Goal: Task Accomplishment & Management: Manage account settings

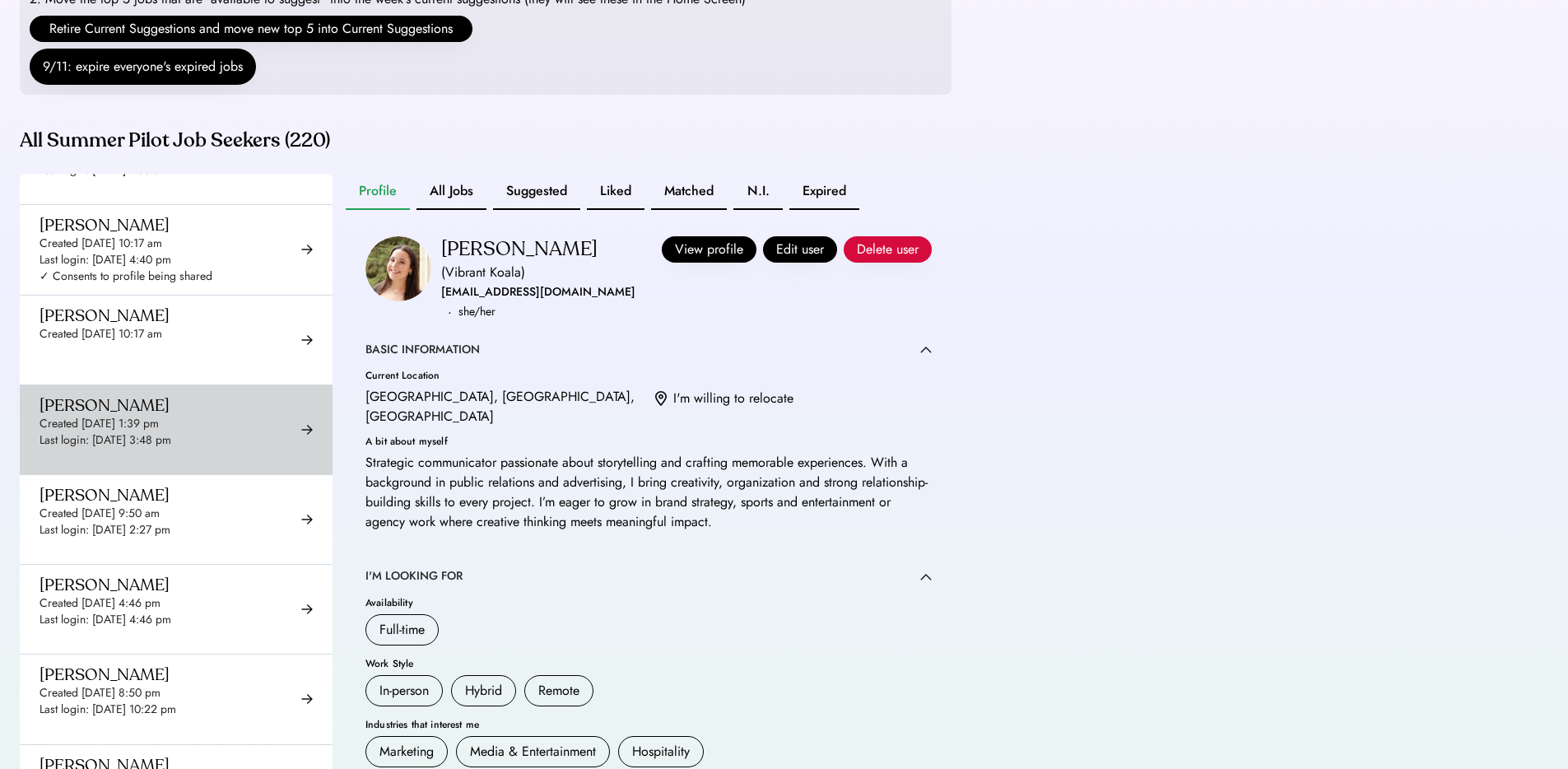
scroll to position [1989, 0]
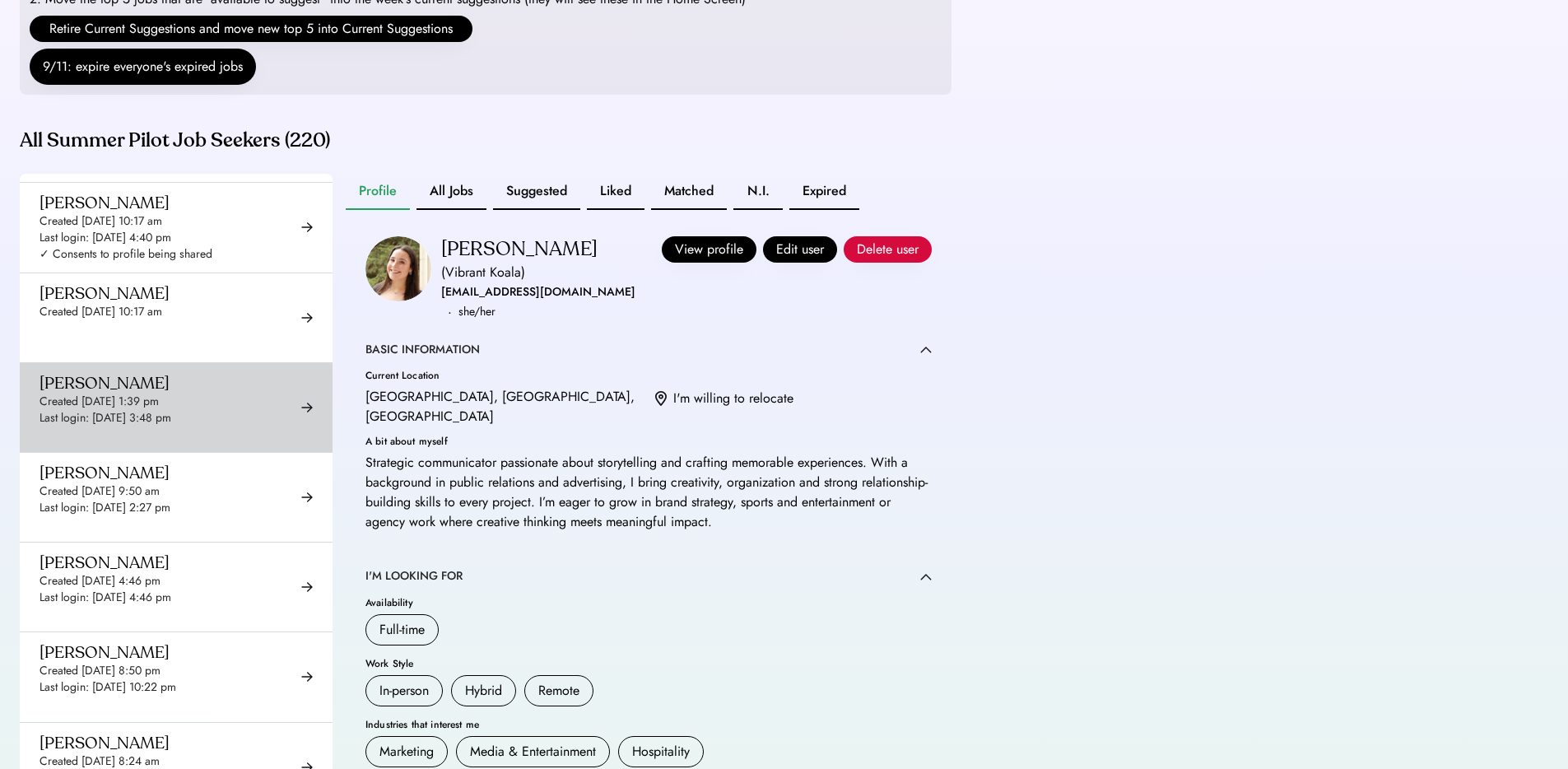
click at [160, 484] on div "Created [DATE] 9:50 am" at bounding box center [99, 492] width 120 height 16
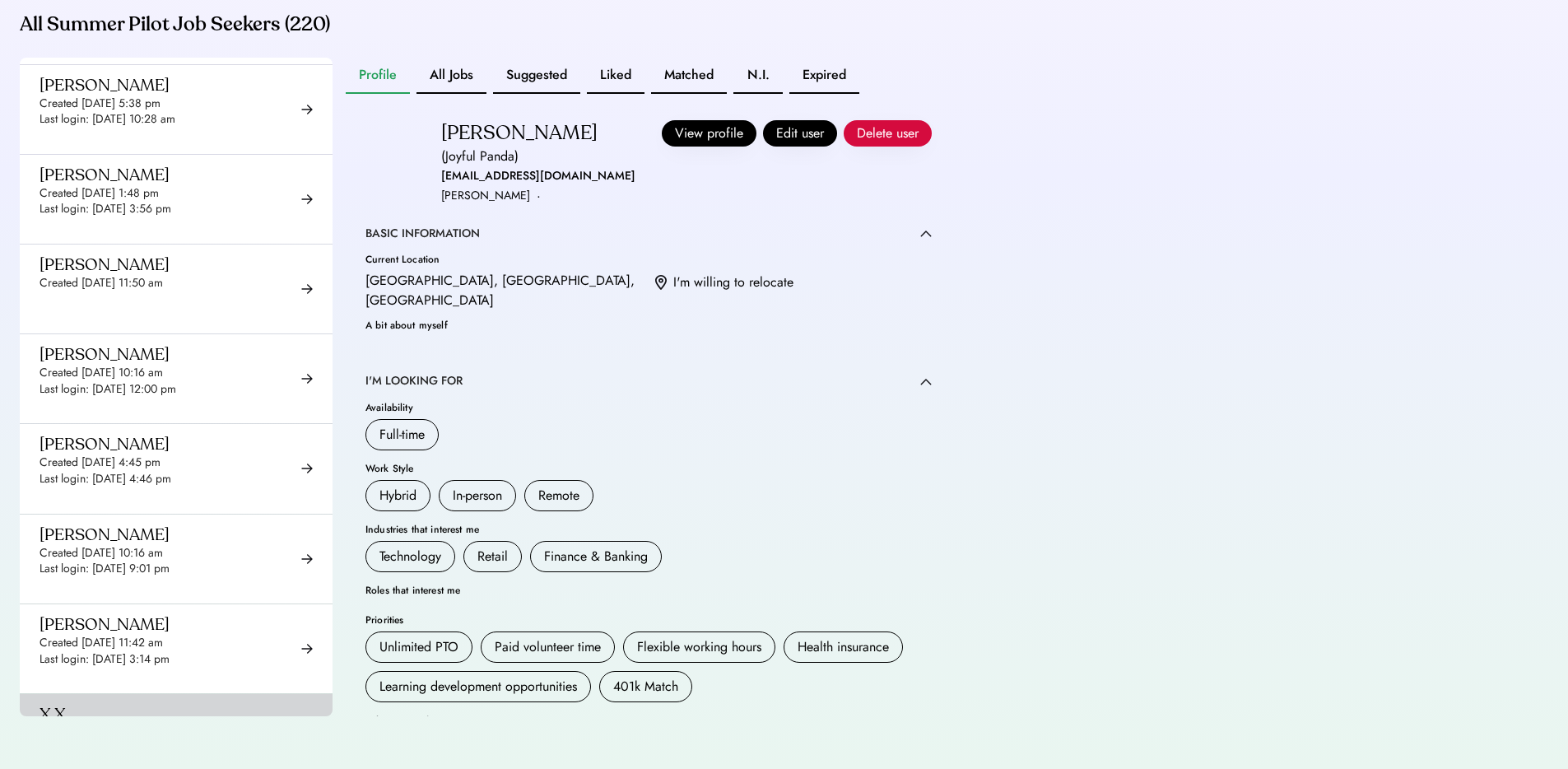
scroll to position [18275, 0]
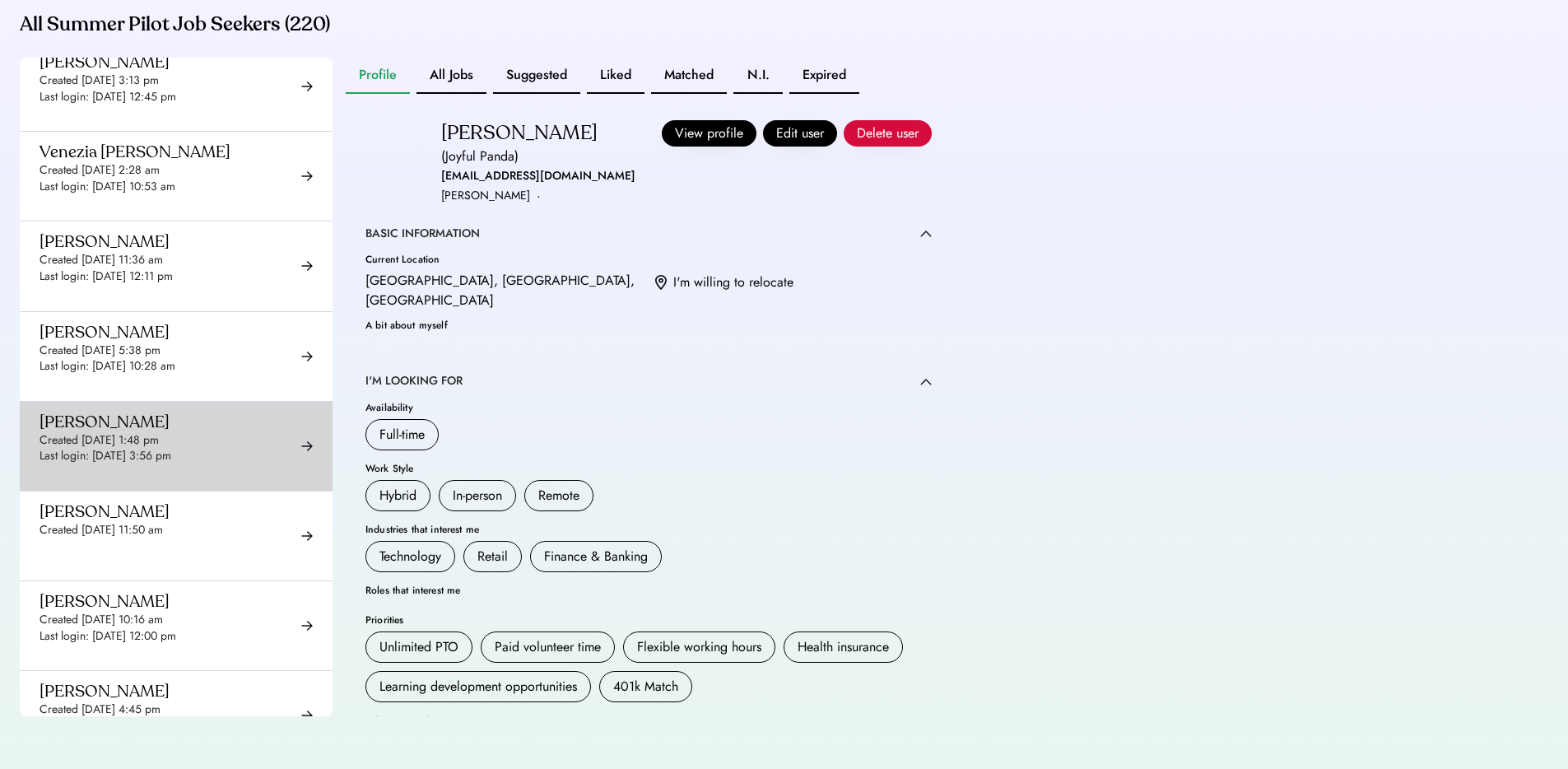
click at [159, 432] on div "Created [DATE] 1:48 pm" at bounding box center [98, 440] width 119 height 16
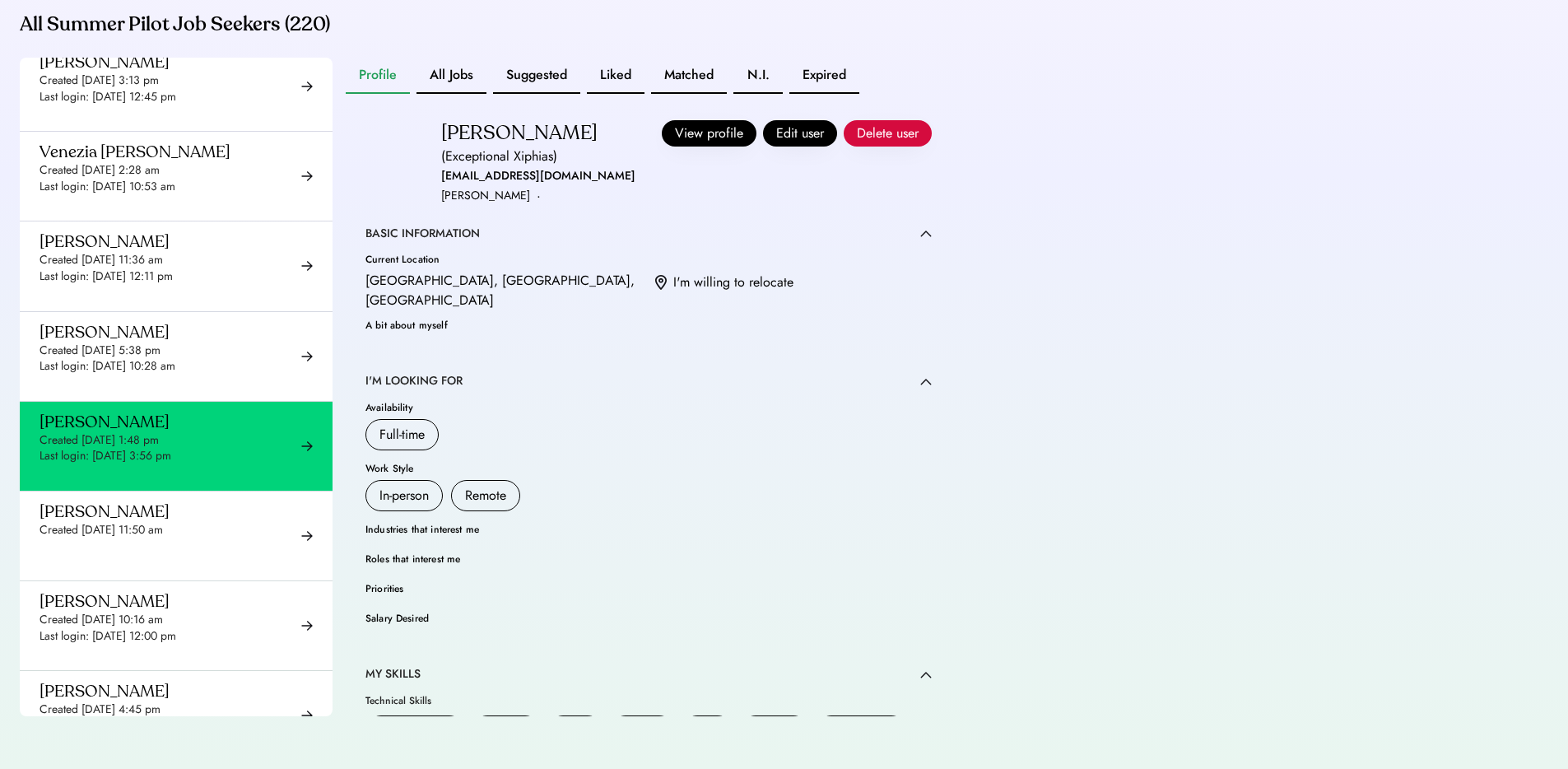
drag, startPoint x: 648, startPoint y: 83, endPoint x: 628, endPoint y: 77, distance: 20.9
click at [646, 83] on div "Profile All Jobs Suggested Liked Matched N.I. Expired" at bounding box center [602, 75] width 514 height 36
click at [625, 75] on button "Liked" at bounding box center [615, 75] width 57 height 36
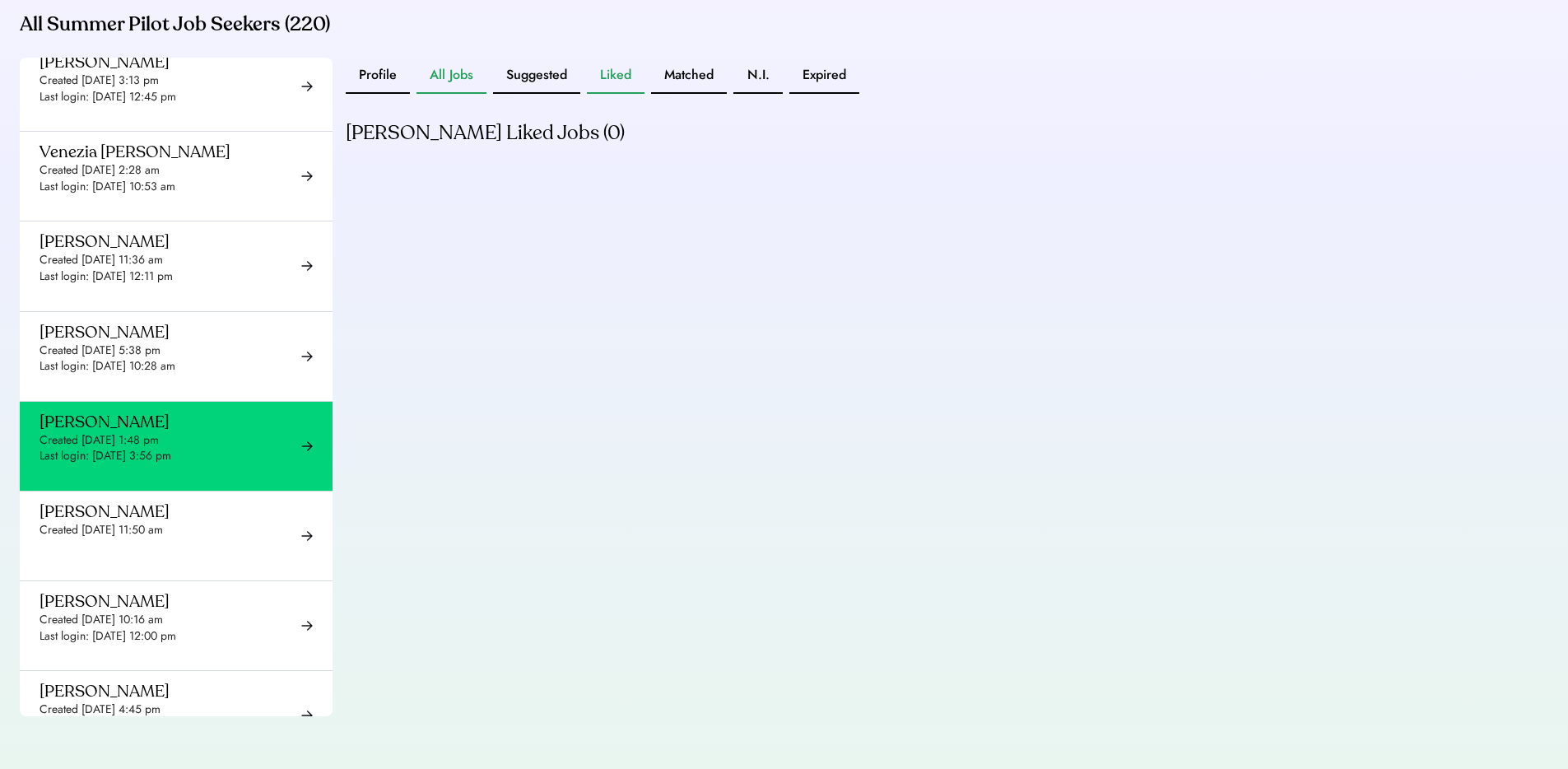
click at [451, 73] on button "All Jobs" at bounding box center [451, 75] width 70 height 36
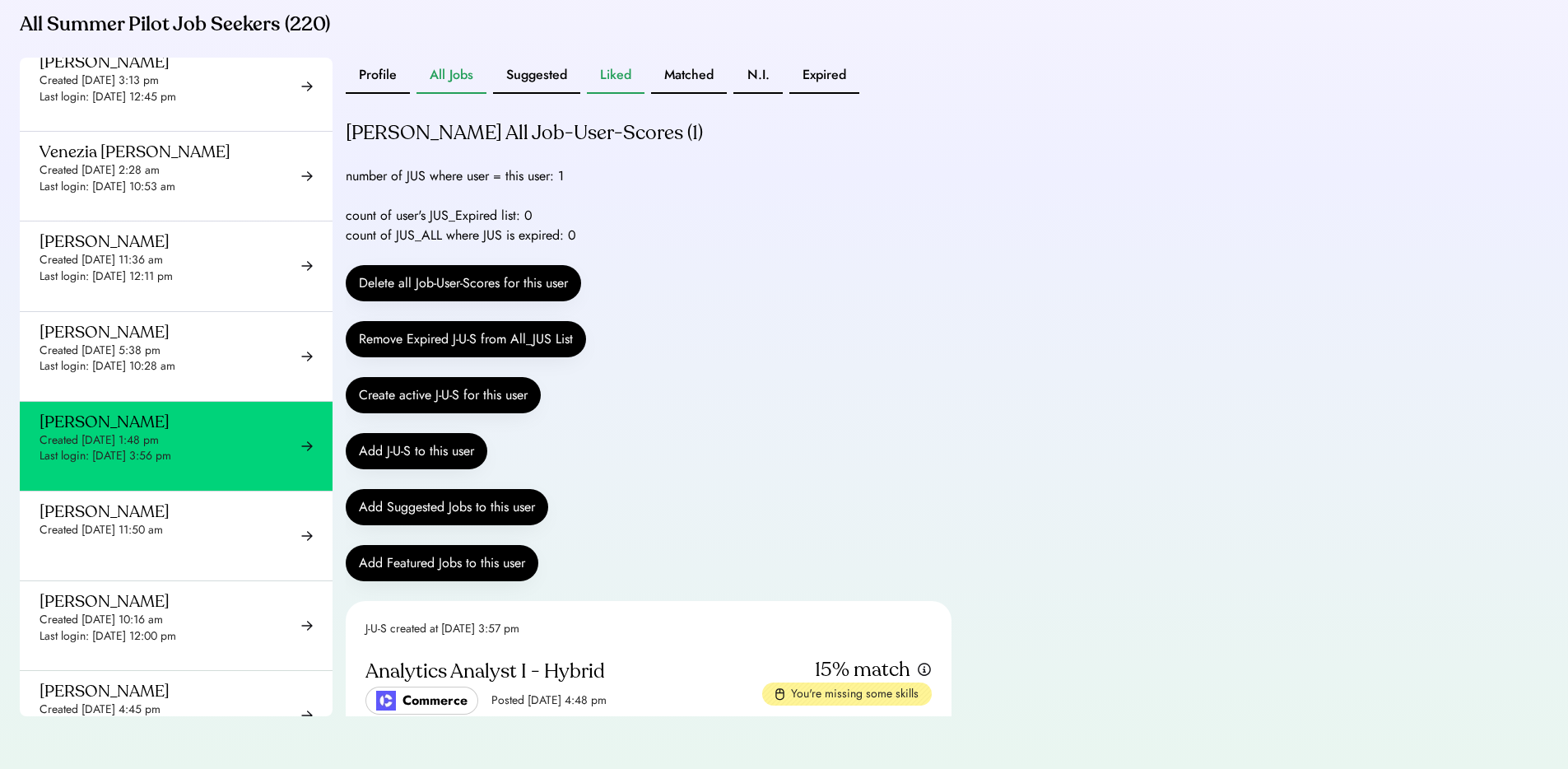
click at [599, 74] on button "Liked" at bounding box center [615, 75] width 57 height 36
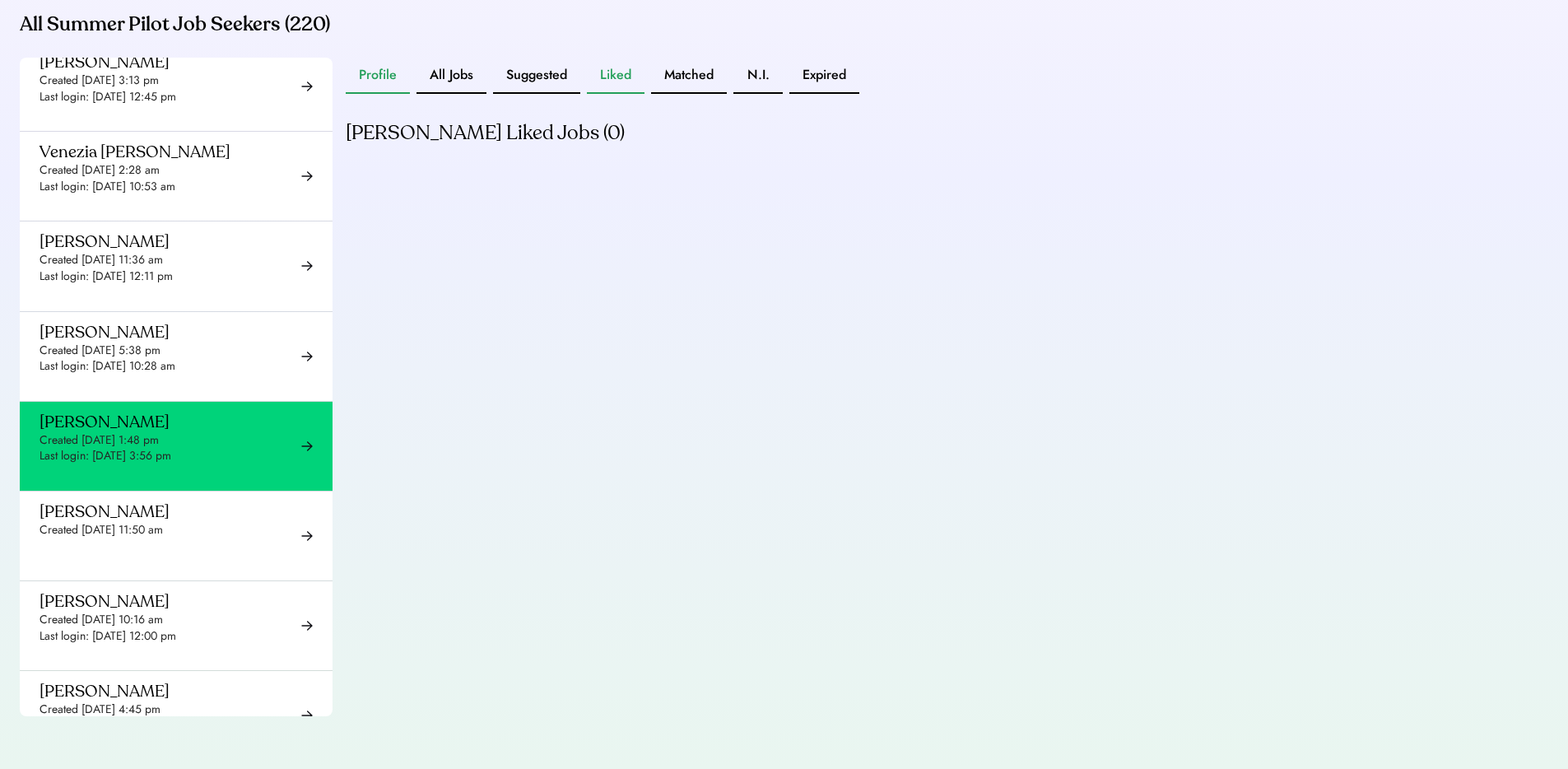
click at [394, 75] on button "Profile" at bounding box center [377, 75] width 65 height 36
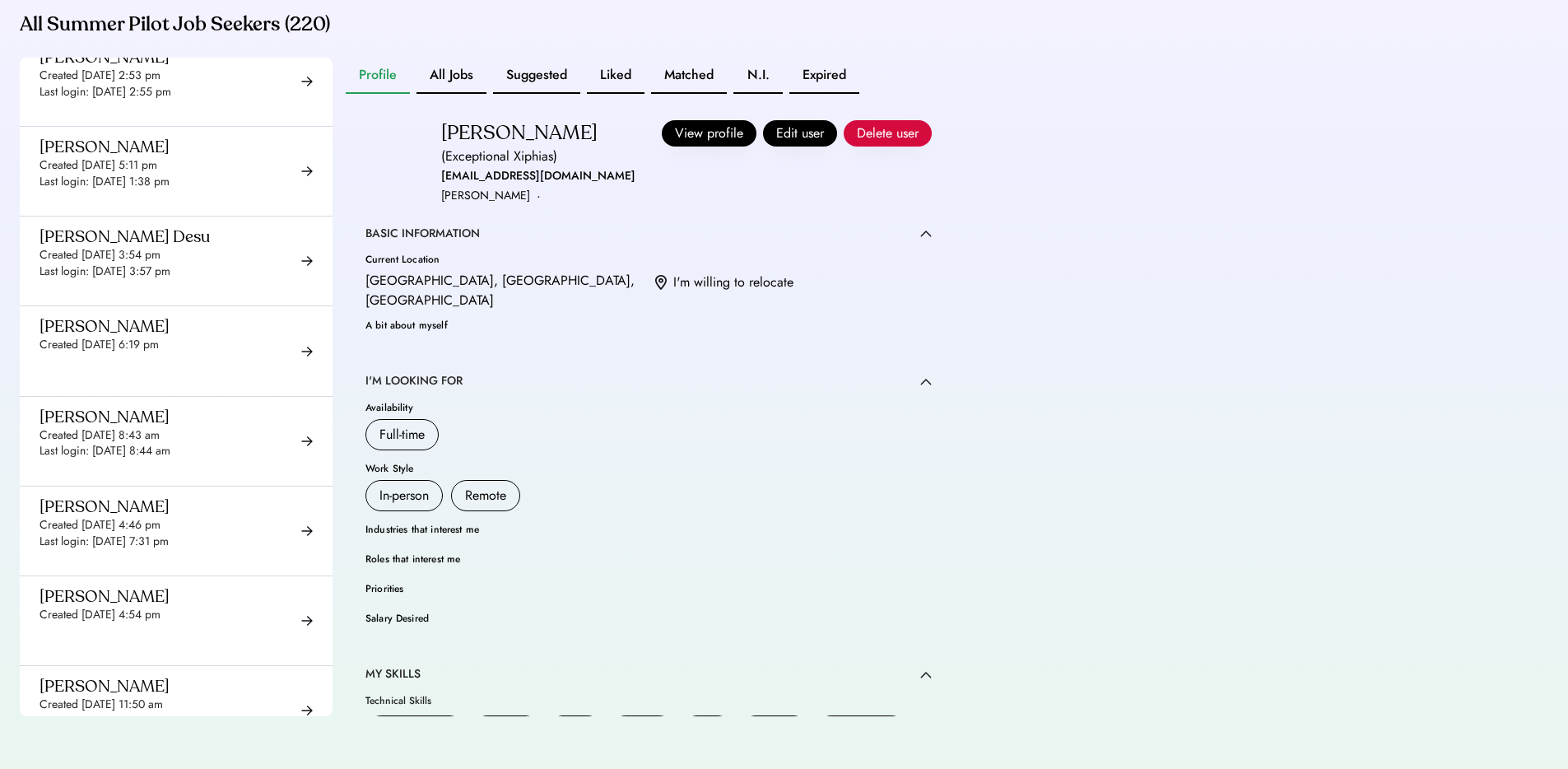
scroll to position [14865, 0]
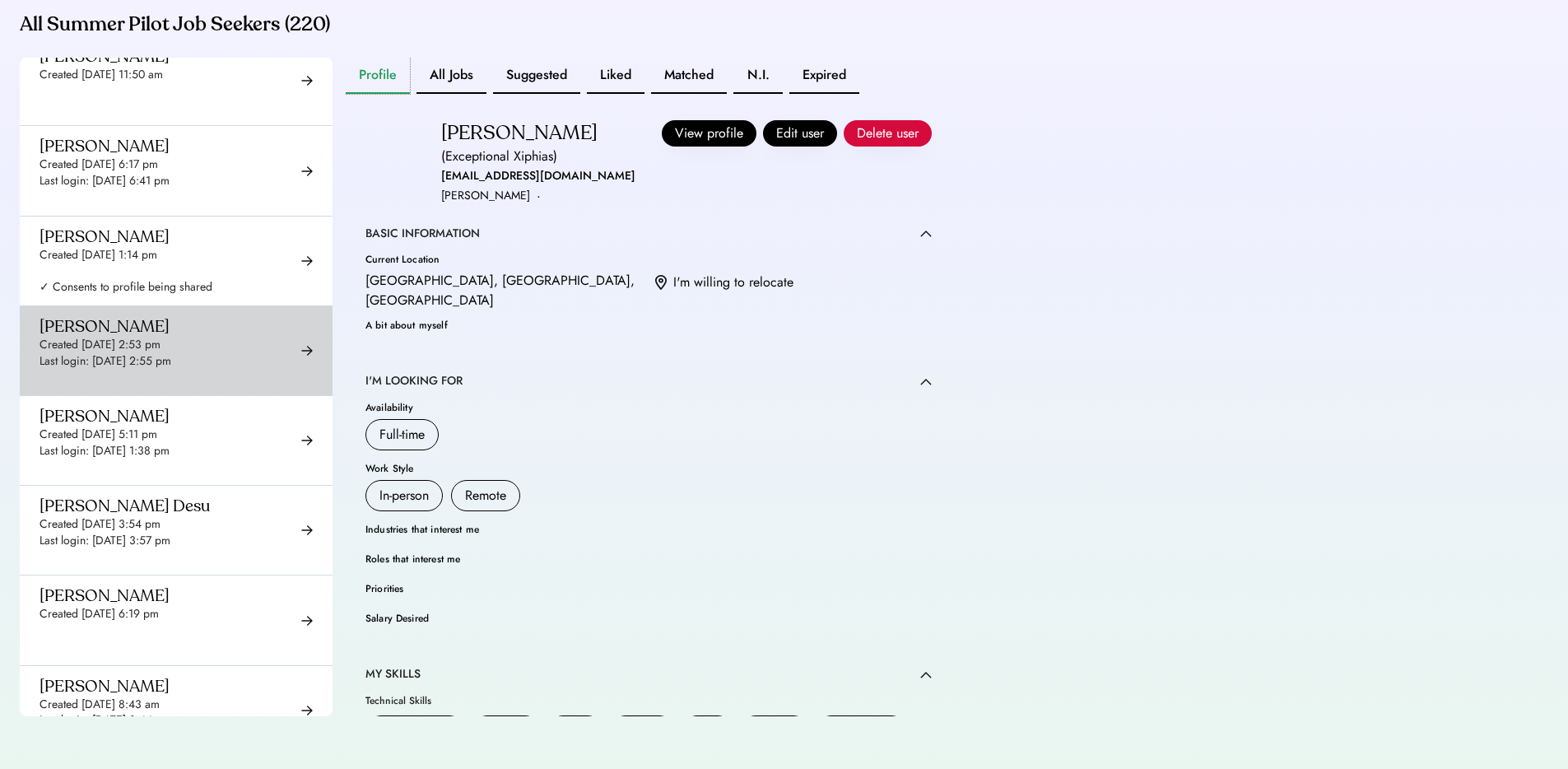
click at [91, 336] on div "Created [DATE] 2:53 pm" at bounding box center [99, 345] width 121 height 16
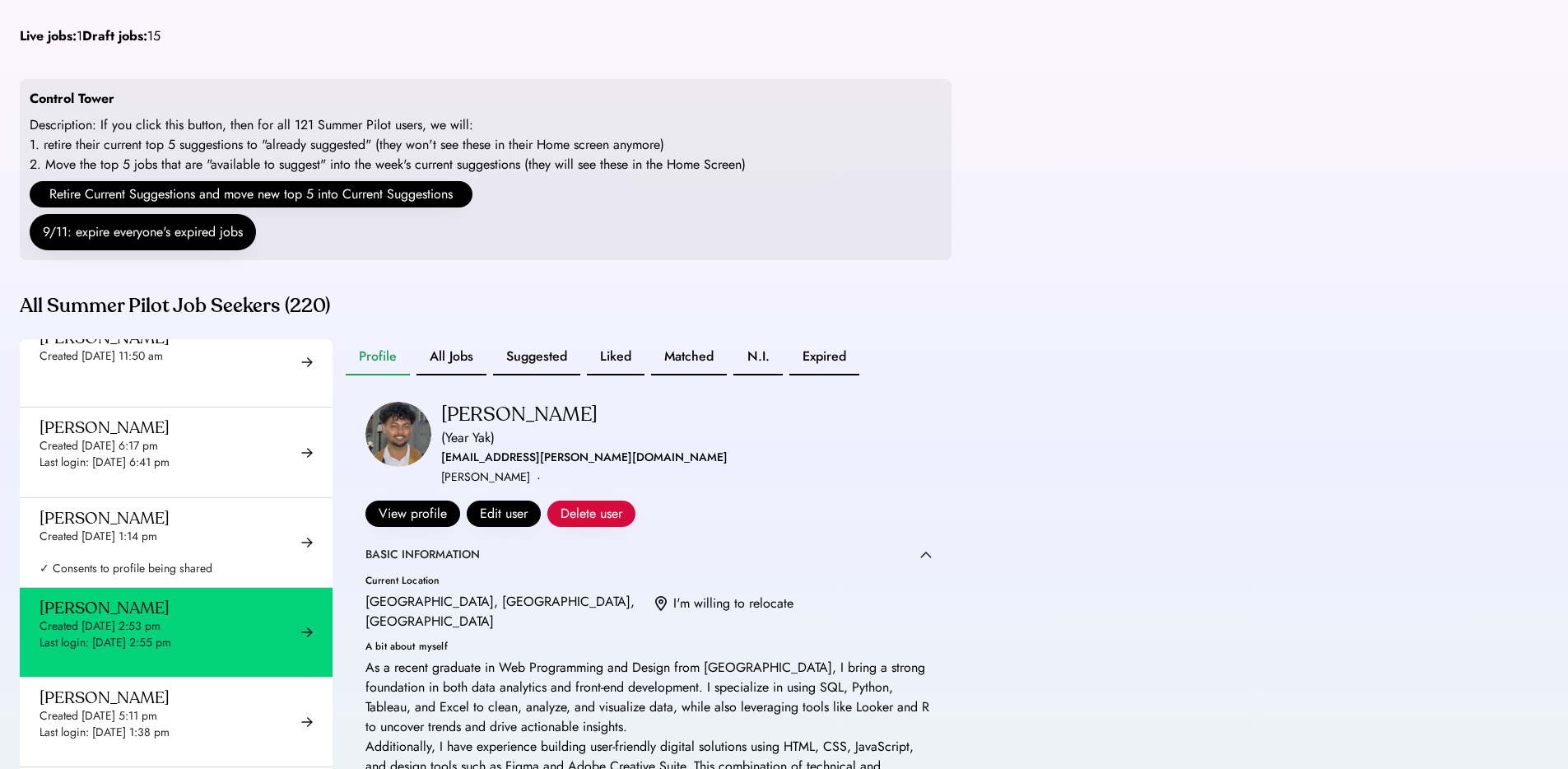
scroll to position [295, 0]
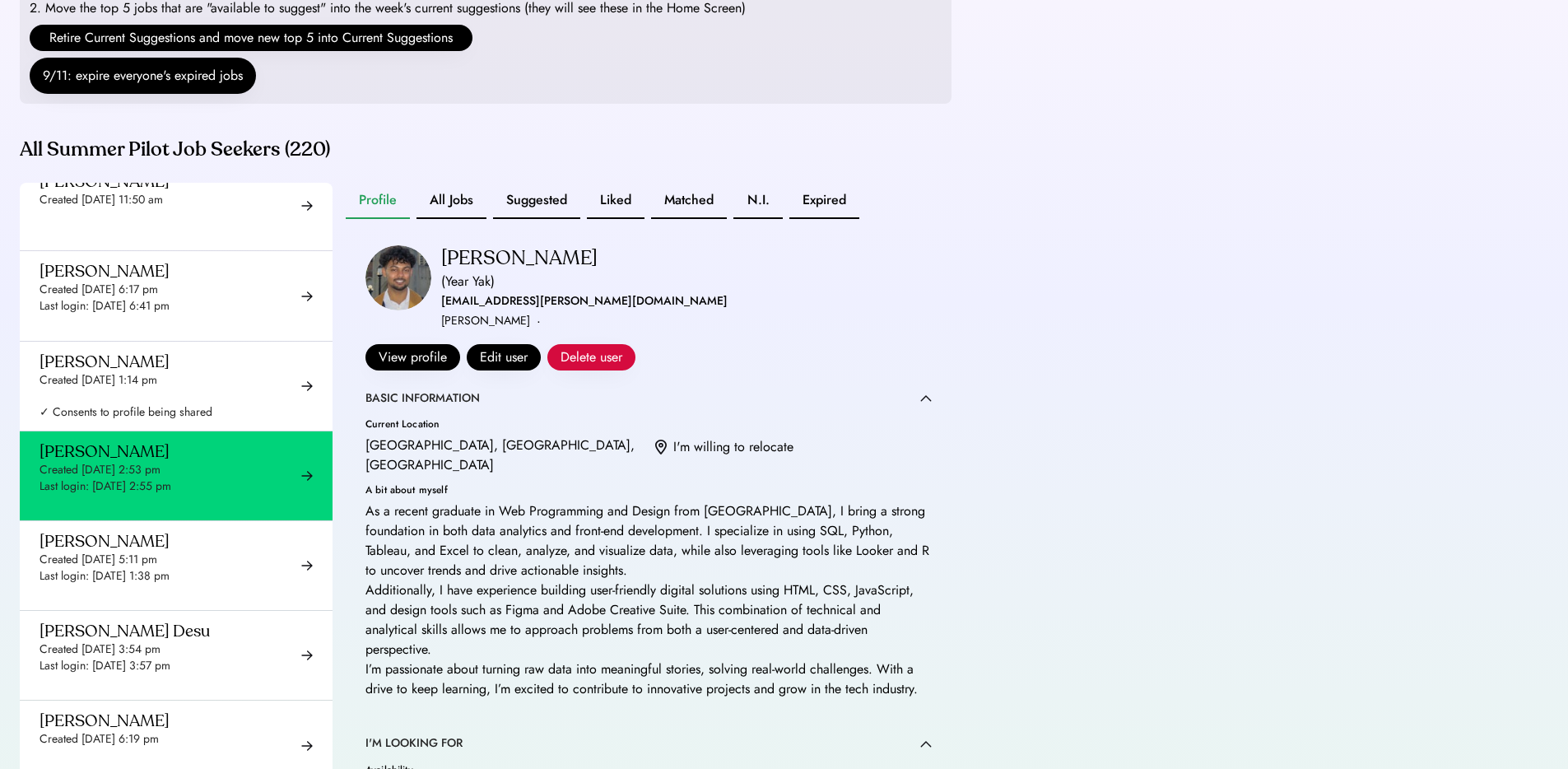
click at [1004, 238] on div "Admin Tools - Job Seekers Go to Admin Tools - Jobs Go to Admin Tools - Companie…" at bounding box center [784, 300] width 1568 height 1189
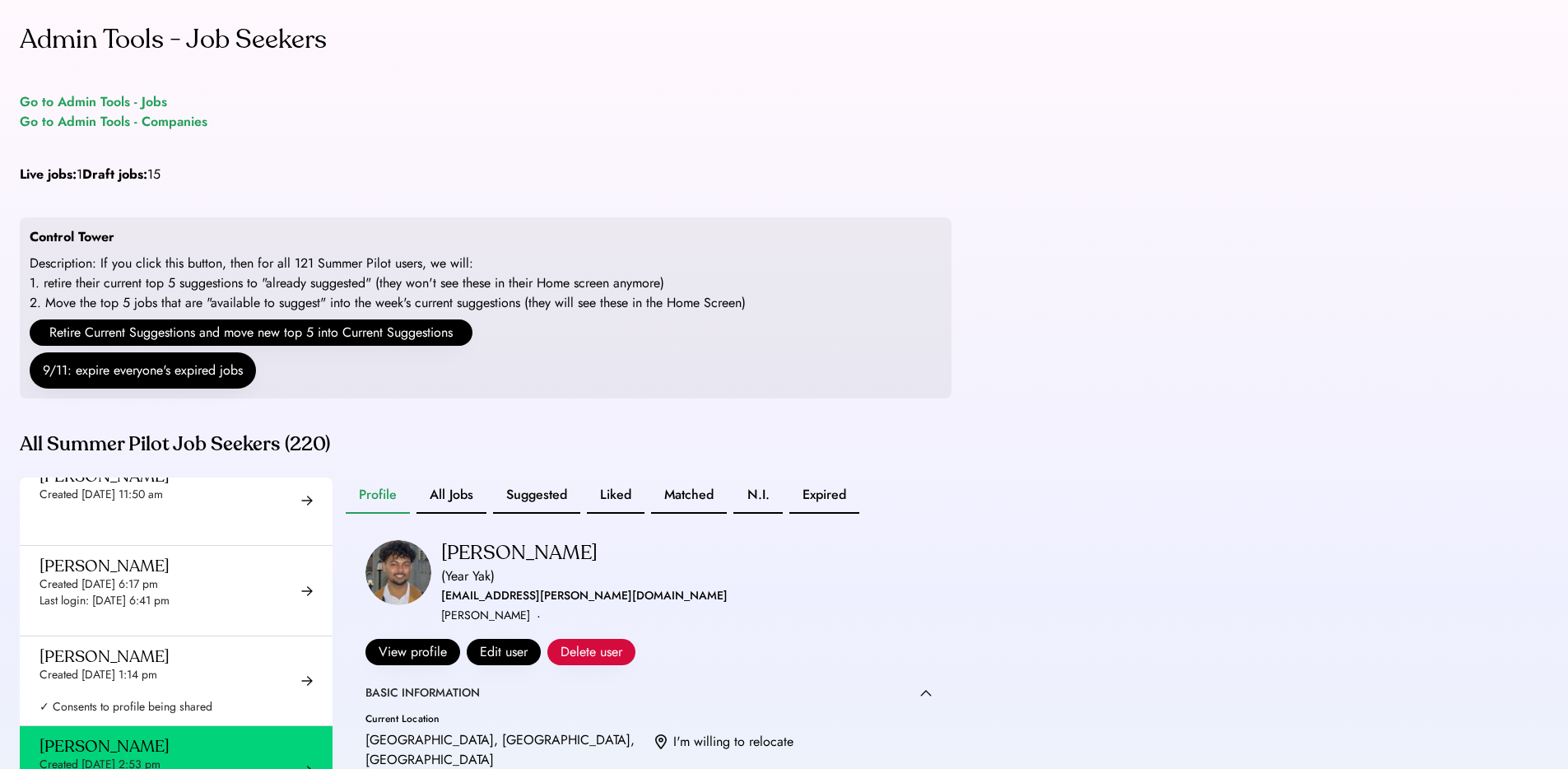
scroll to position [14865, 0]
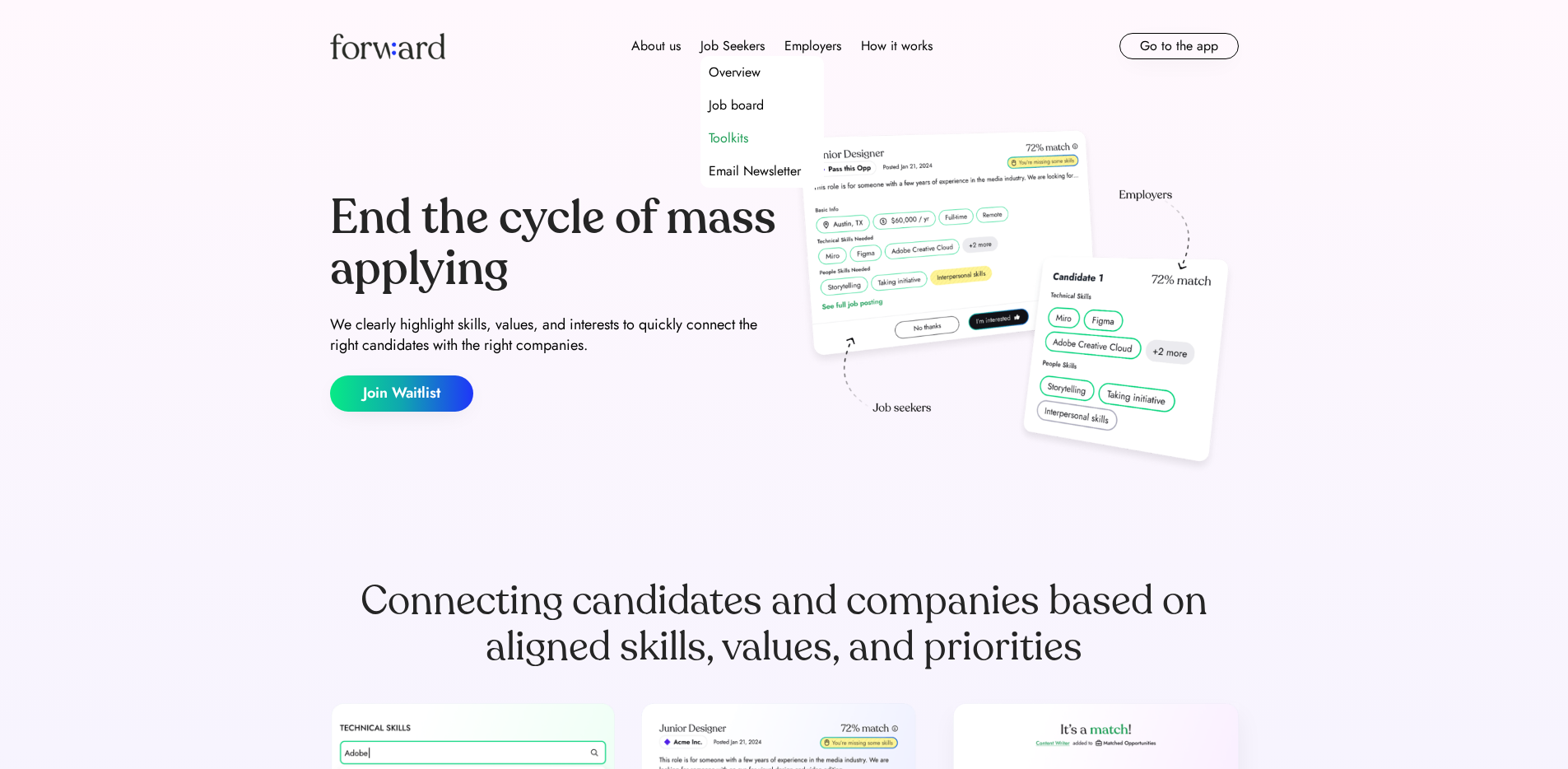
click at [728, 137] on div "Toolkits" at bounding box center [728, 138] width 39 height 20
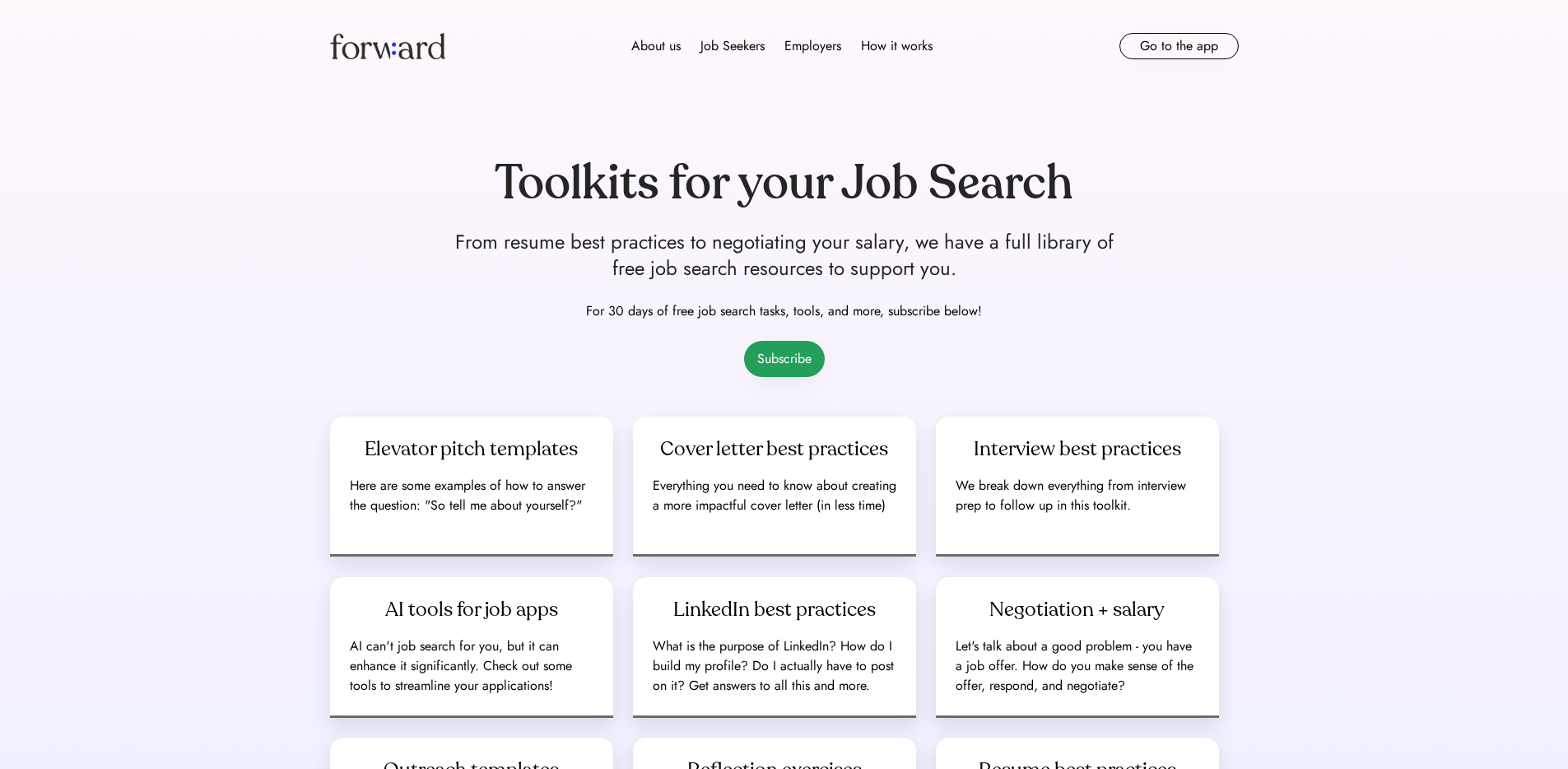
click at [777, 353] on button "Subscribe" at bounding box center [784, 359] width 81 height 36
